Goal: Task Accomplishment & Management: Manage account settings

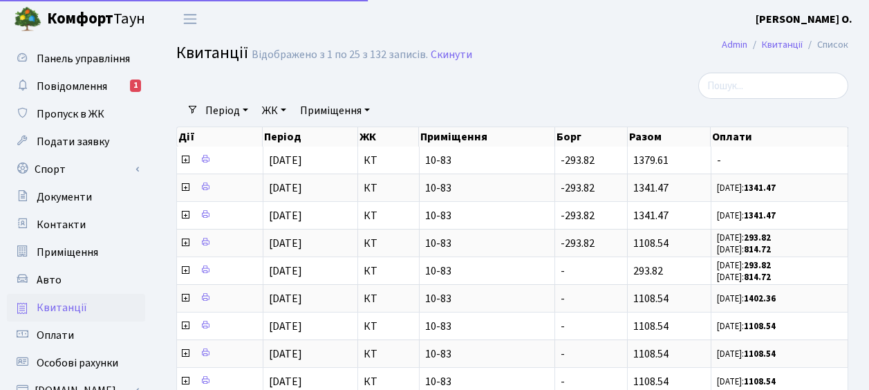
select select "25"
click at [55, 278] on span "Авто" at bounding box center [49, 279] width 25 height 15
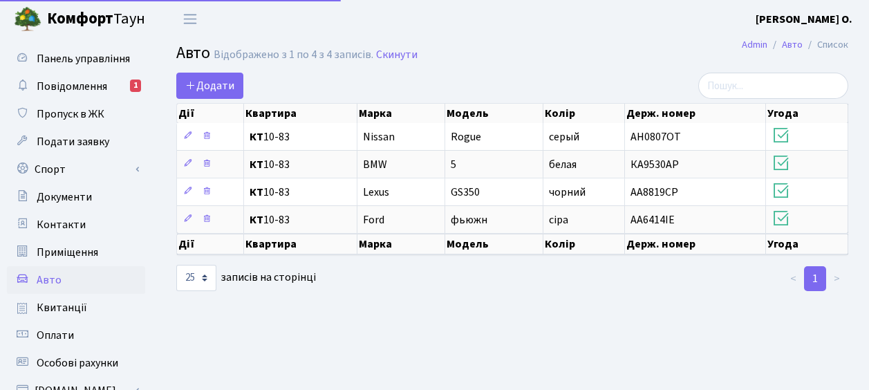
select select "25"
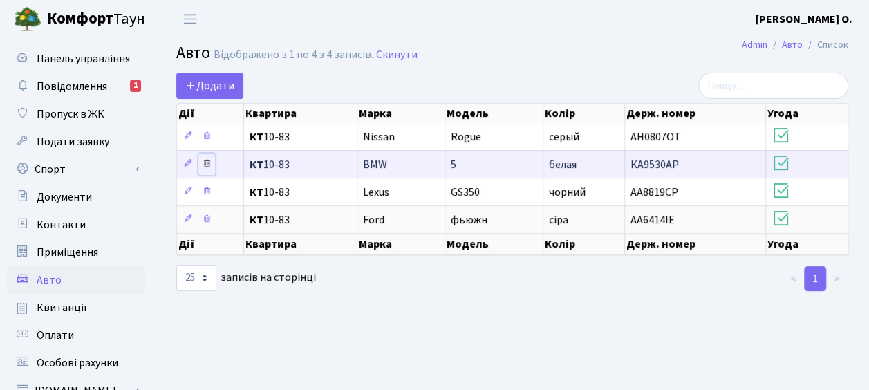
click at [208, 165] on icon at bounding box center [207, 163] width 10 height 10
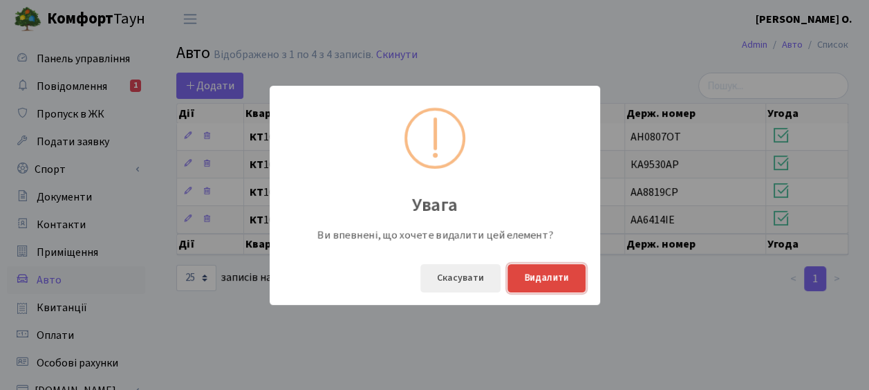
click at [560, 281] on button "Видалити" at bounding box center [546, 278] width 78 height 28
